Goal: Information Seeking & Learning: Learn about a topic

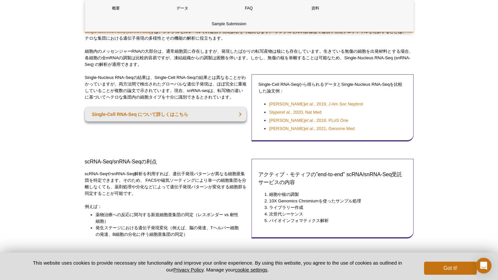
scroll to position [154, 0]
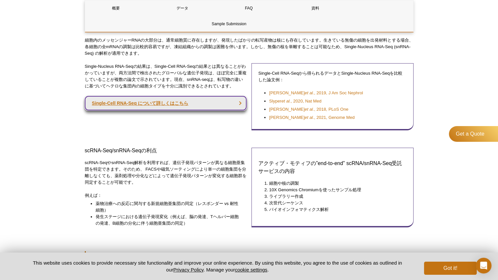
click at [128, 101] on link "Single-Cell RNA-Seq について詳しくはこちら" at bounding box center [166, 103] width 162 height 14
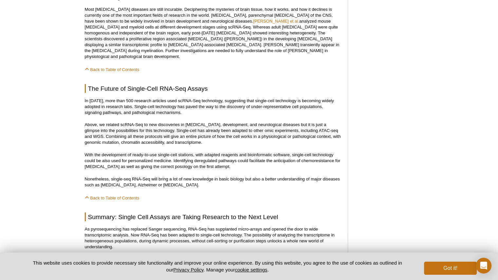
scroll to position [1627, 0]
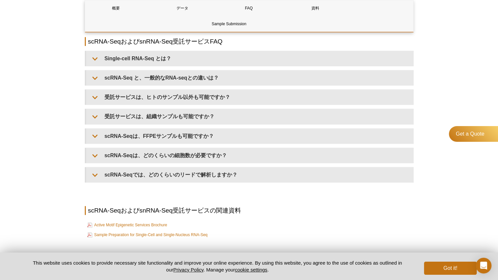
scroll to position [750, 0]
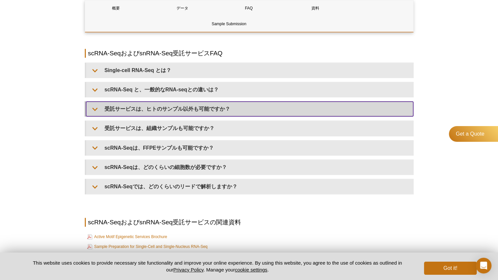
click at [172, 104] on summary "受託サービスは、ヒトのサンプル以外も可能ですか？" at bounding box center [249, 109] width 327 height 15
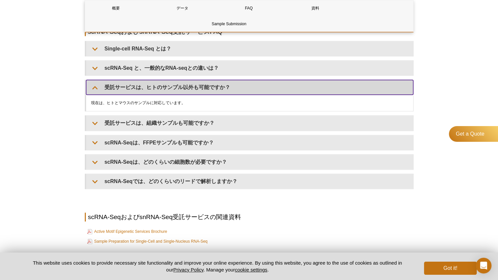
scroll to position [783, 0]
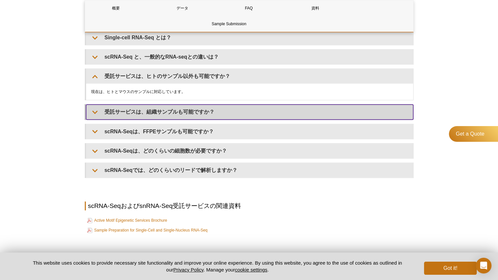
click at [164, 115] on summary "受託サービスは、組織サンプルも可能ですか？" at bounding box center [249, 111] width 327 height 15
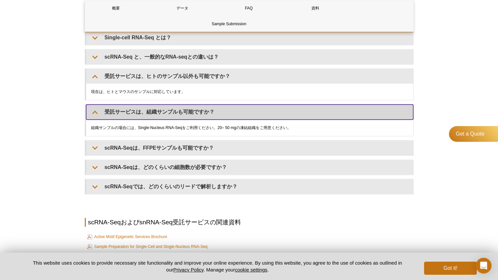
scroll to position [816, 0]
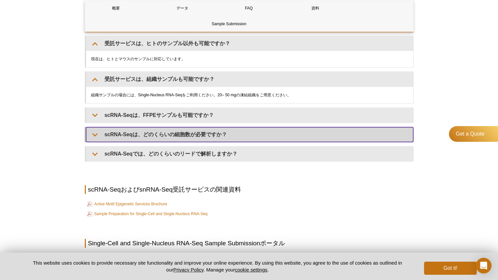
click at [124, 130] on summary "scRNA-Seqは、どのくらいの細胞数が必要ですか？" at bounding box center [249, 134] width 327 height 15
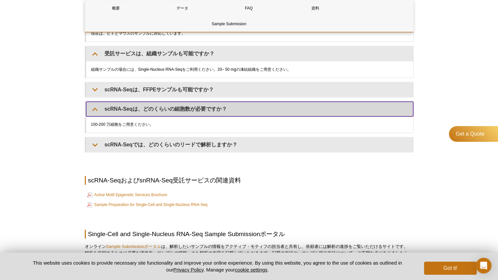
scroll to position [881, 0]
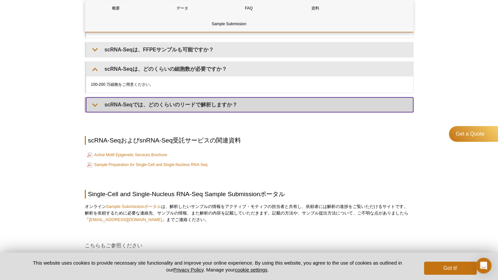
click at [138, 107] on summary "scRNA-Seqでは、どのくらいのリードで解析しますか？" at bounding box center [249, 104] width 327 height 15
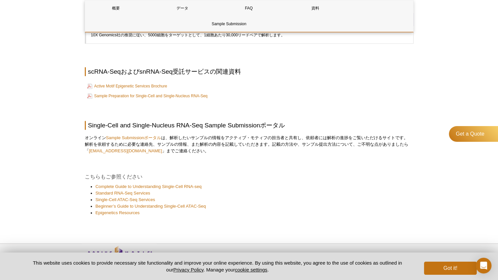
scroll to position [985, 0]
